Goal: Information Seeking & Learning: Understand process/instructions

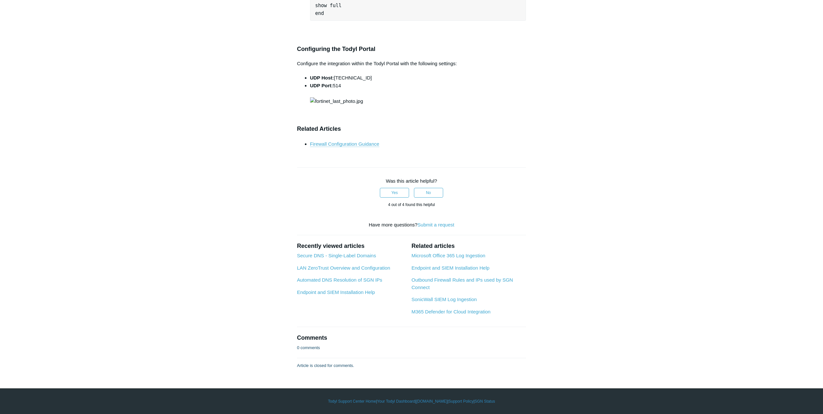
scroll to position [2890, 0]
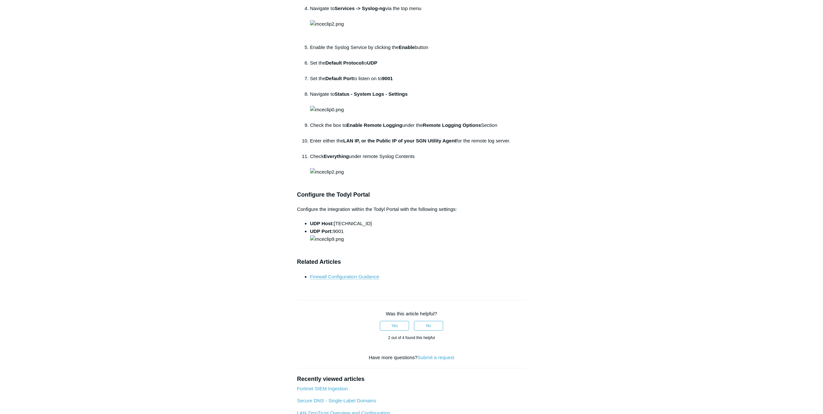
scroll to position [779, 0]
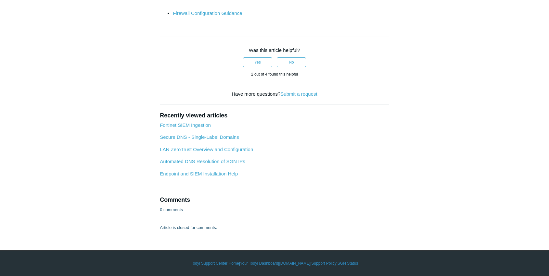
scroll to position [2771, 0]
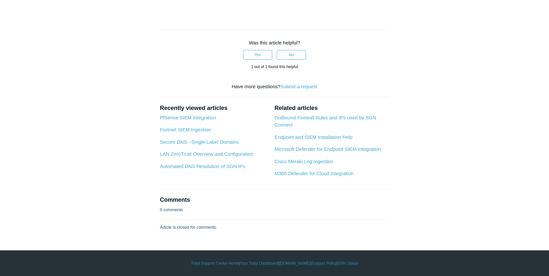
scroll to position [2057, 0]
